Goal: Information Seeking & Learning: Stay updated

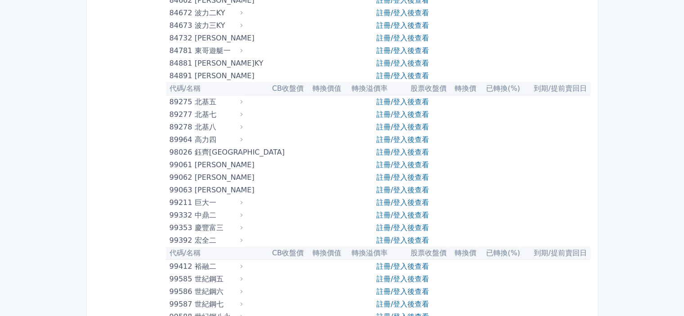
scroll to position [5278, 0]
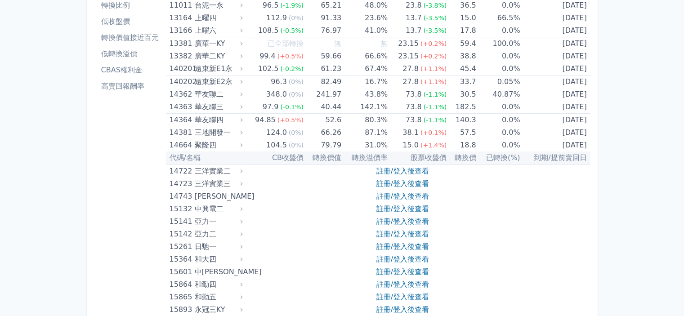
scroll to position [45, 0]
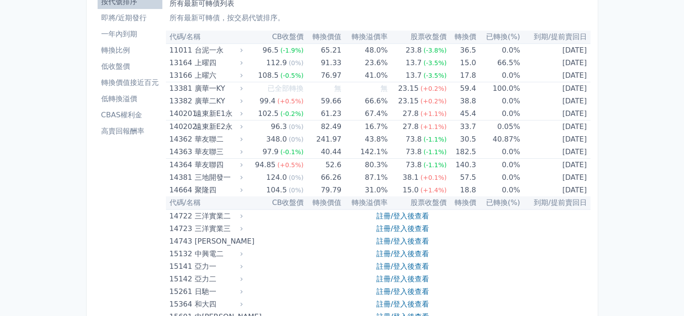
click at [140, 18] on li "即將/近期發行" at bounding box center [130, 18] width 65 height 11
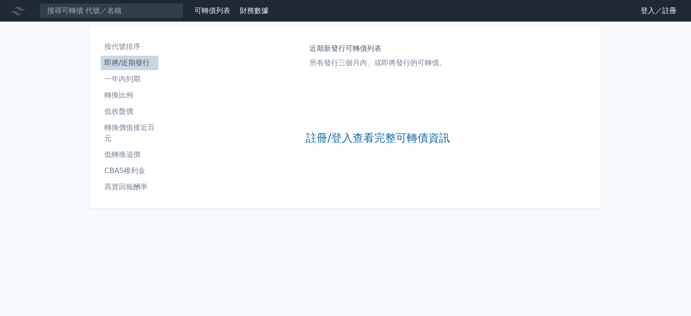
click at [135, 78] on li "一年內到期" at bounding box center [130, 79] width 58 height 11
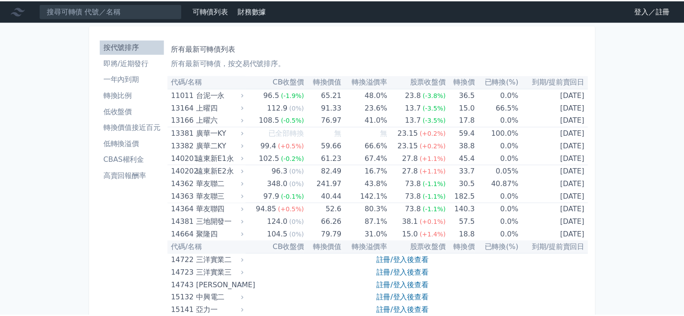
scroll to position [45, 0]
